Goal: Task Accomplishment & Management: Use online tool/utility

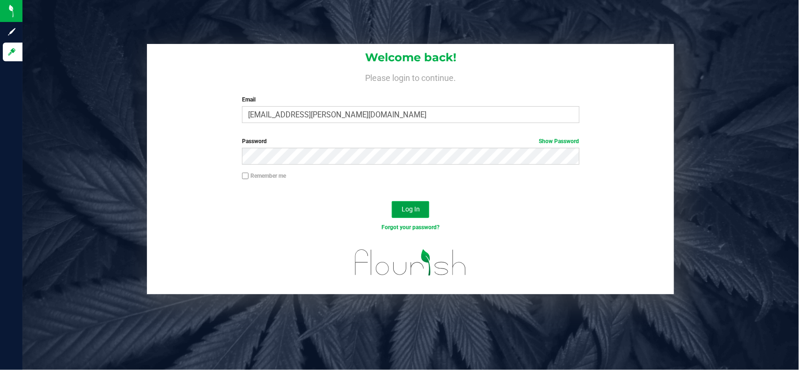
click at [410, 211] on span "Log In" at bounding box center [411, 208] width 18 height 7
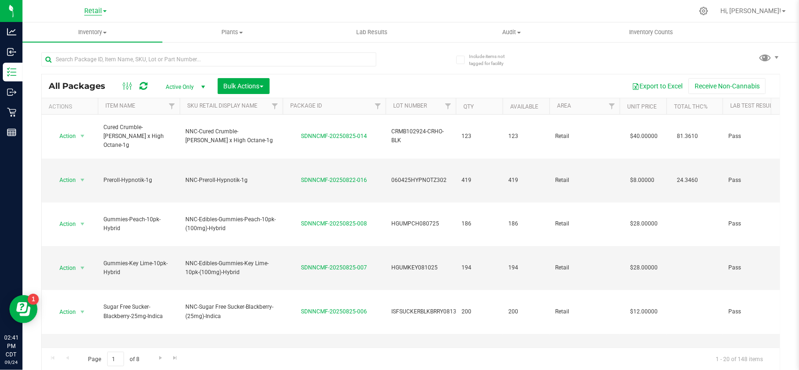
click at [92, 11] on span "Retail" at bounding box center [93, 11] width 18 height 8
click at [76, 37] on link "Cultivation" at bounding box center [95, 33] width 137 height 13
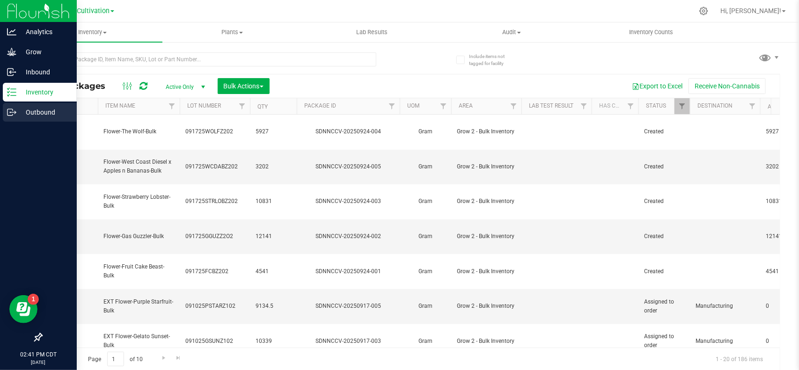
click at [19, 113] on p "Outbound" at bounding box center [44, 112] width 56 height 11
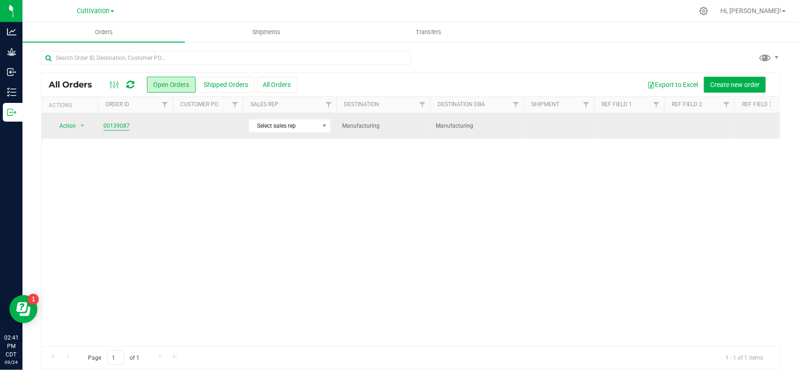
click at [108, 127] on link "00139087" at bounding box center [116, 126] width 26 height 9
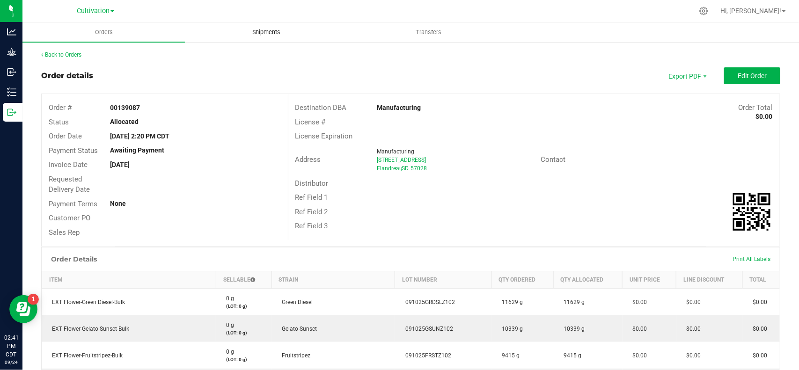
click at [266, 29] on span "Shipments" at bounding box center [266, 32] width 53 height 8
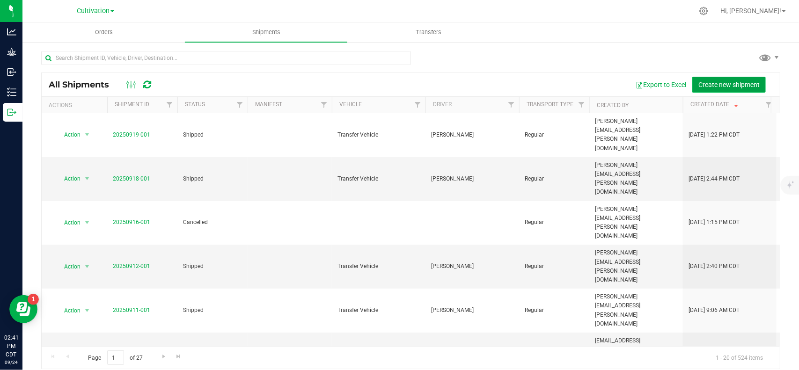
click at [713, 84] on span "Create new shipment" at bounding box center [728, 84] width 61 height 7
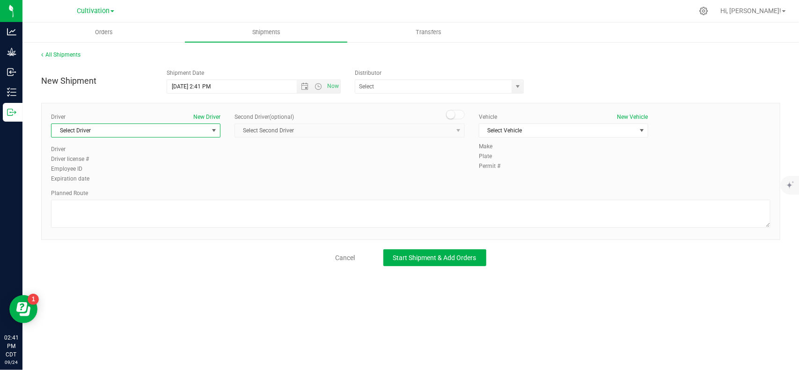
click at [183, 134] on span "Select Driver" at bounding box center [129, 130] width 157 height 13
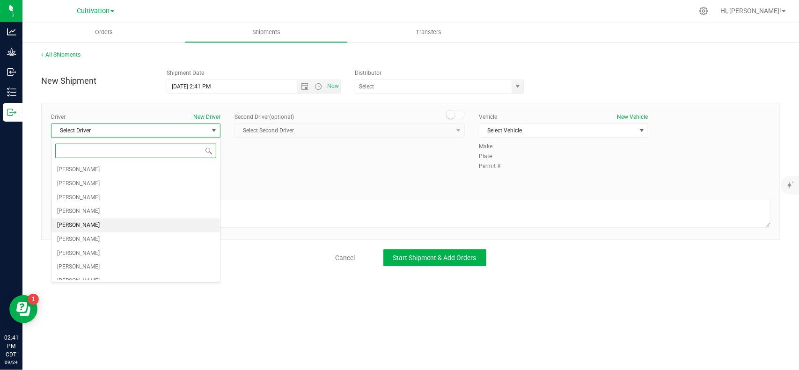
click at [105, 226] on li "[PERSON_NAME]" at bounding box center [135, 226] width 169 height 14
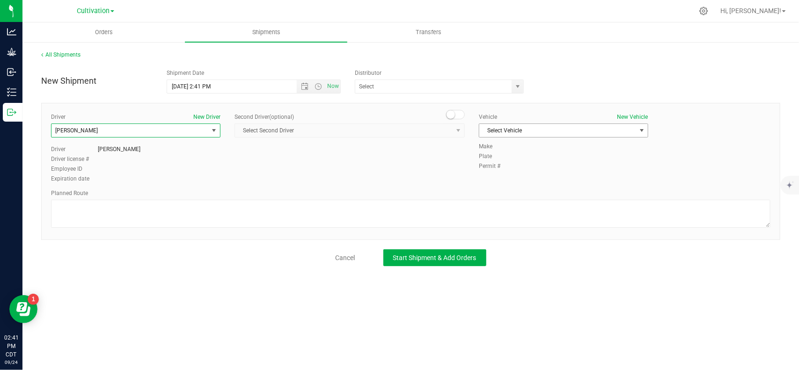
click at [590, 125] on span "Select Vehicle" at bounding box center [557, 130] width 157 height 13
click at [508, 161] on li "Transfer Vehicle" at bounding box center [563, 161] width 169 height 14
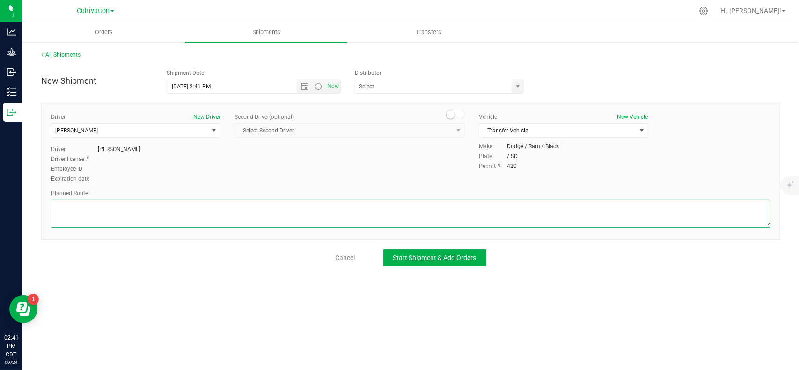
click at [280, 221] on textarea at bounding box center [410, 214] width 719 height 28
type textarea "G2 Cure Room to G1 EXT Room"
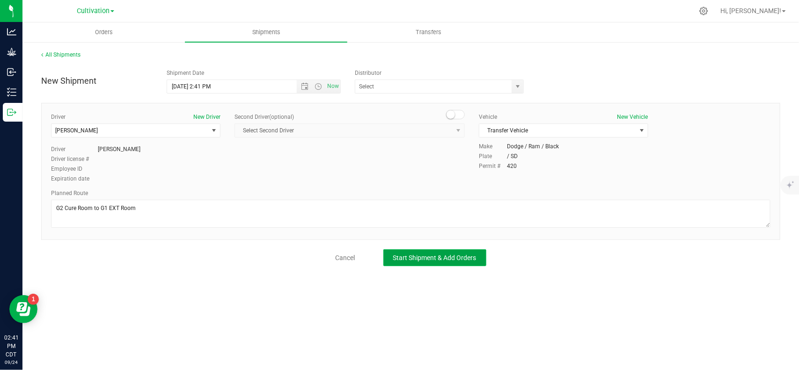
click at [459, 253] on button "Start Shipment & Add Orders" at bounding box center [434, 257] width 103 height 17
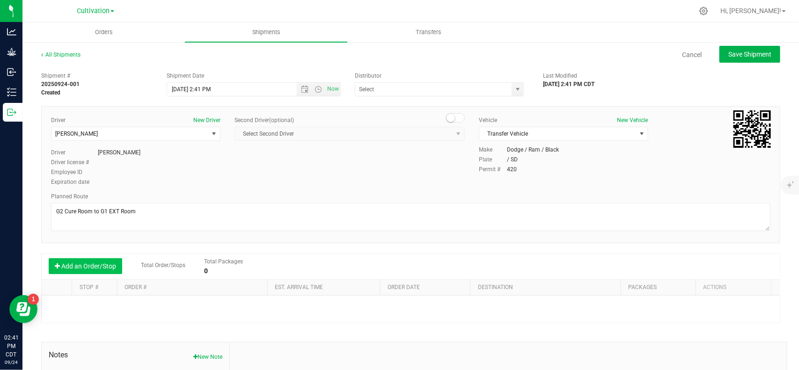
click at [95, 263] on button "Add an Order/Stop" at bounding box center [85, 266] width 73 height 16
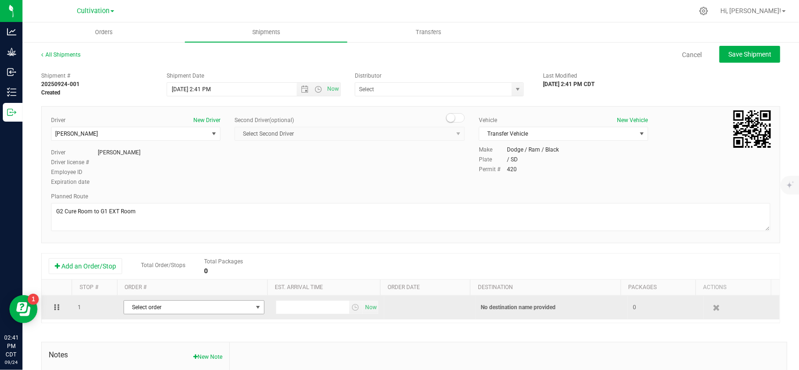
click at [172, 307] on span "Select order" at bounding box center [188, 307] width 128 height 13
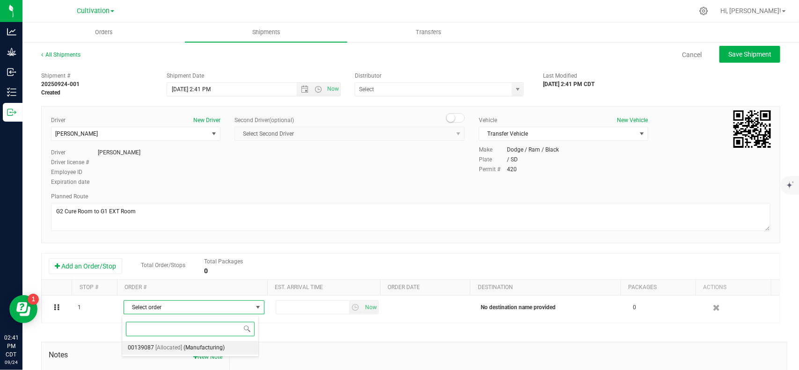
click at [184, 352] on span "(Manufacturing)" at bounding box center [203, 348] width 41 height 12
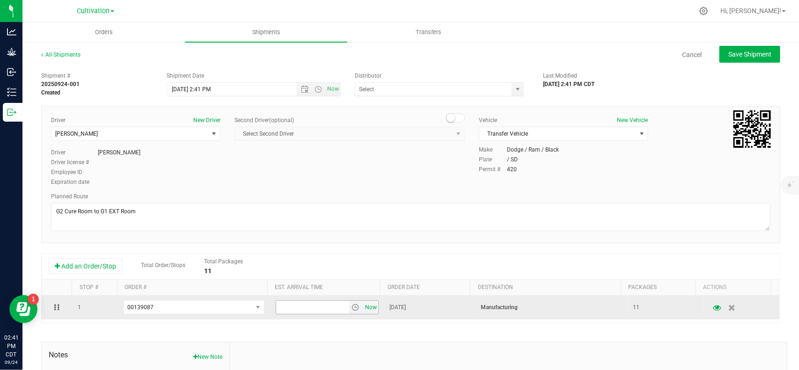
click at [363, 306] on span "Now" at bounding box center [371, 308] width 16 height 14
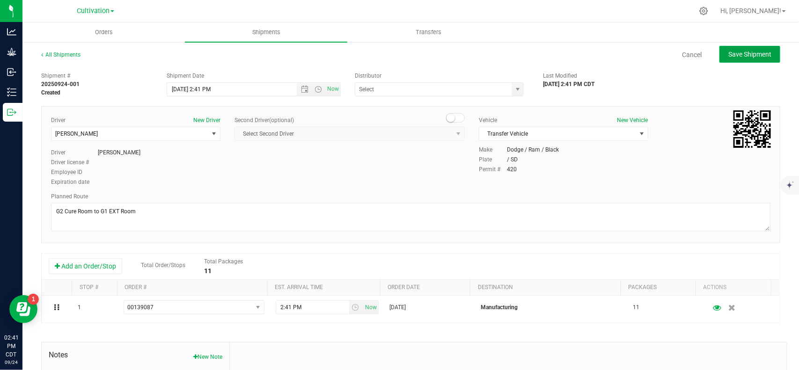
click at [733, 55] on span "Save Shipment" at bounding box center [749, 54] width 43 height 7
type input "[DATE] 7:41 PM"
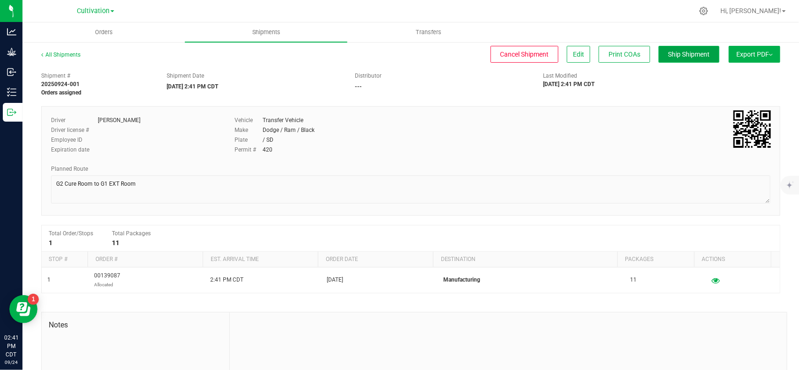
click at [677, 51] on span "Ship Shipment" at bounding box center [689, 54] width 42 height 7
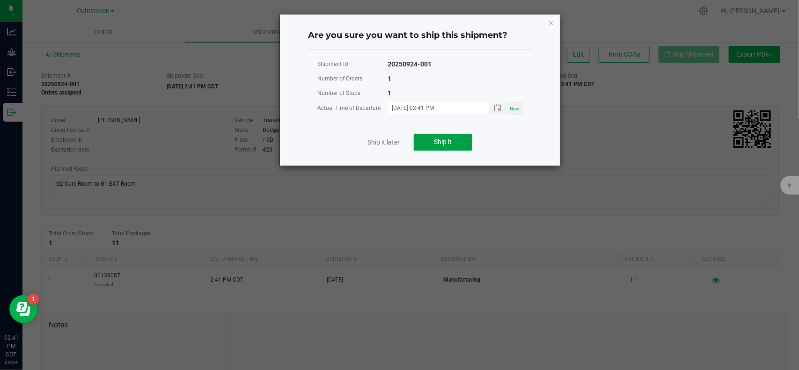
drag, startPoint x: 457, startPoint y: 147, endPoint x: 294, endPoint y: 153, distance: 163.0
click at [456, 147] on button "Ship it" at bounding box center [443, 142] width 59 height 17
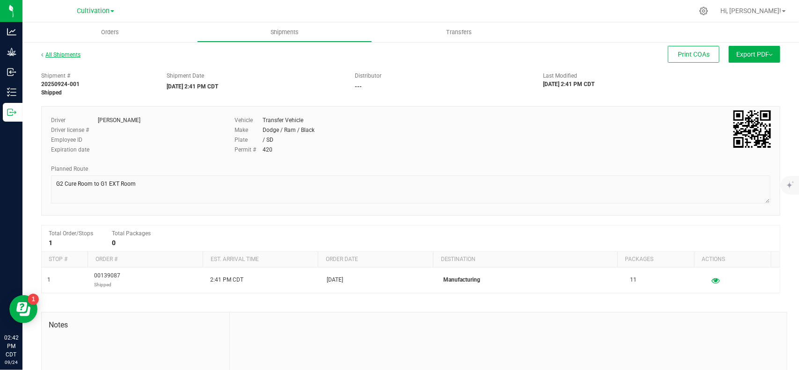
click at [65, 55] on link "All Shipments" at bounding box center [60, 54] width 39 height 7
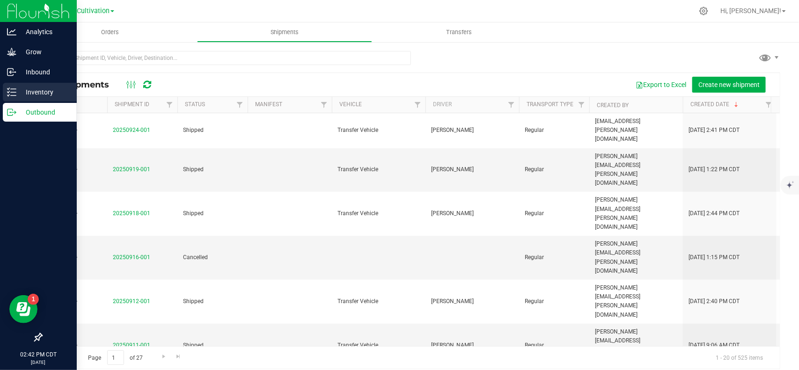
click at [14, 92] on line at bounding box center [13, 92] width 5 height 0
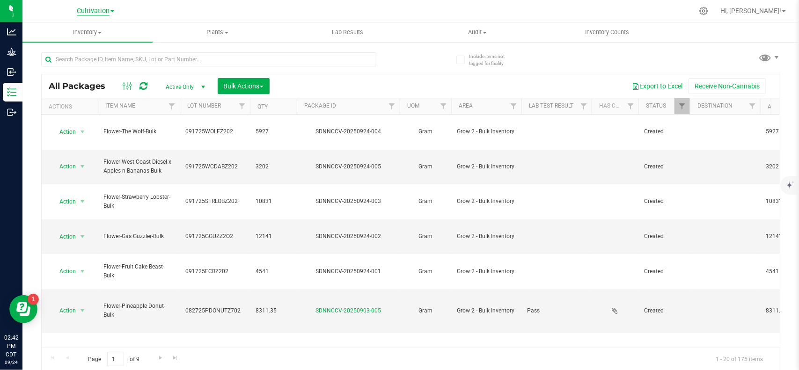
click at [102, 13] on span "Cultivation" at bounding box center [93, 11] width 33 height 8
click at [73, 46] on link "Manufacturing" at bounding box center [95, 45] width 137 height 13
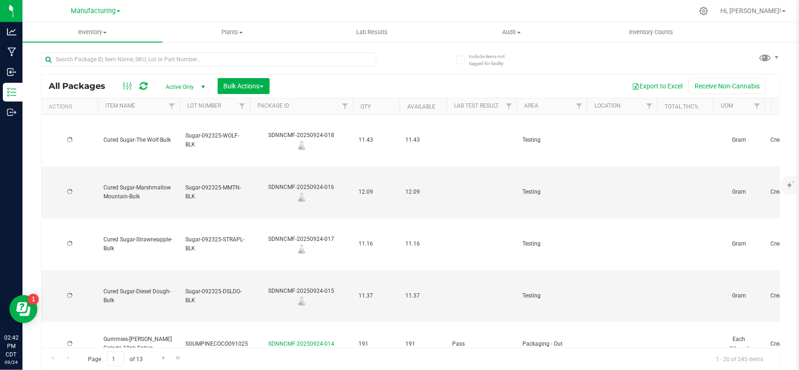
type input "[DATE]"
drag, startPoint x: 578, startPoint y: 105, endPoint x: 635, endPoint y: 214, distance: 122.9
click at [578, 104] on span "Filter" at bounding box center [578, 106] width 7 height 7
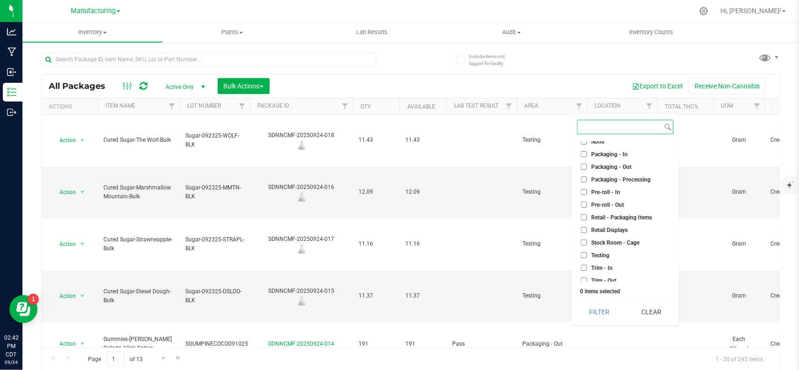
scroll to position [260, 0]
click at [593, 191] on span "Pre-roll - In" at bounding box center [605, 190] width 29 height 6
click at [587, 191] on input "Pre-roll - In" at bounding box center [584, 189] width 6 height 6
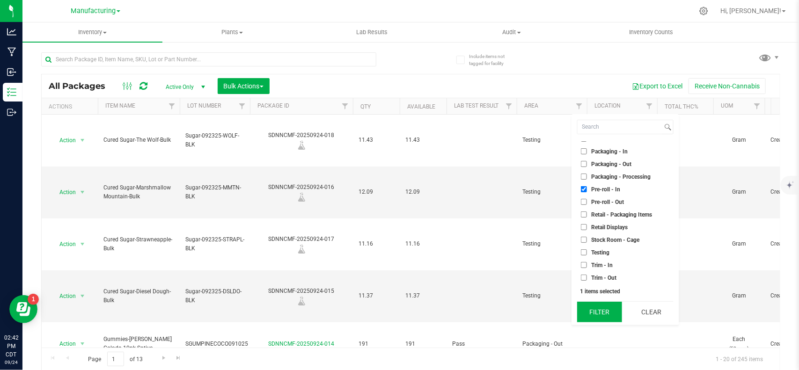
click at [610, 312] on button "Filter" at bounding box center [599, 312] width 45 height 21
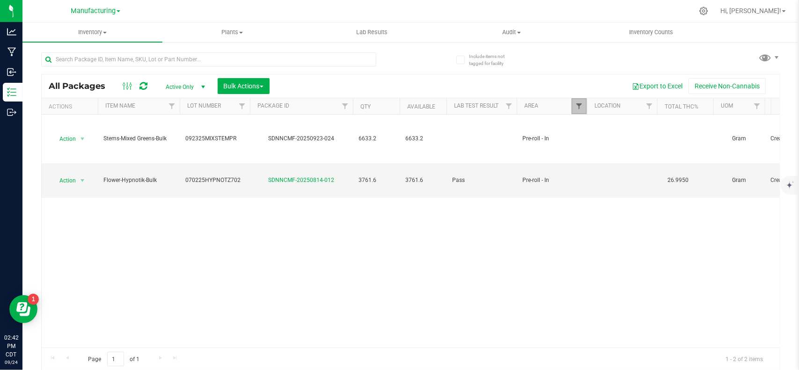
click at [580, 108] on span "Filter" at bounding box center [578, 106] width 7 height 7
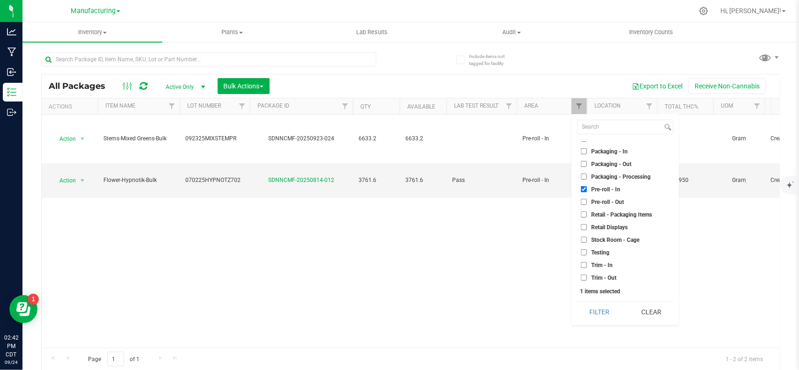
click at [587, 188] on label "Pre-roll - In" at bounding box center [600, 189] width 39 height 6
click at [587, 188] on input "Pre-roll - In" at bounding box center [584, 189] width 6 height 6
checkbox input "false"
click at [595, 154] on li "Packaging - In" at bounding box center [625, 152] width 96 height 10
click at [585, 152] on input "Packaging - In" at bounding box center [584, 151] width 6 height 6
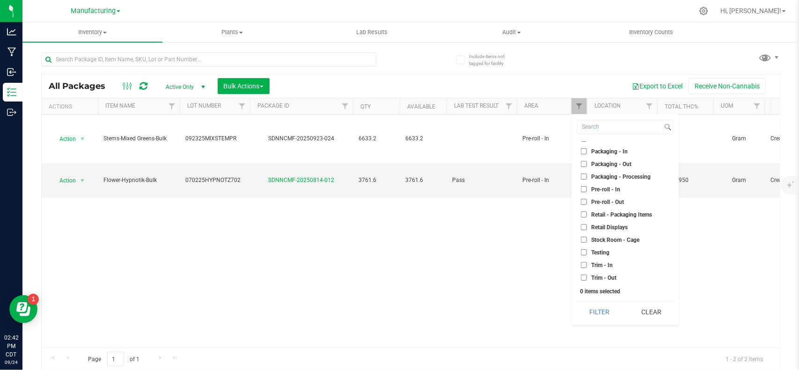
checkbox input "true"
click at [601, 313] on button "Filter" at bounding box center [599, 312] width 45 height 21
